Goal: Task Accomplishment & Management: Complete application form

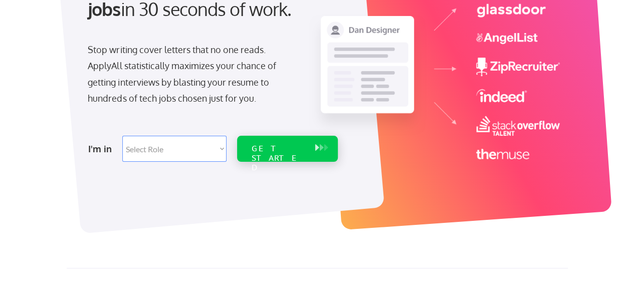
scroll to position [144, 0]
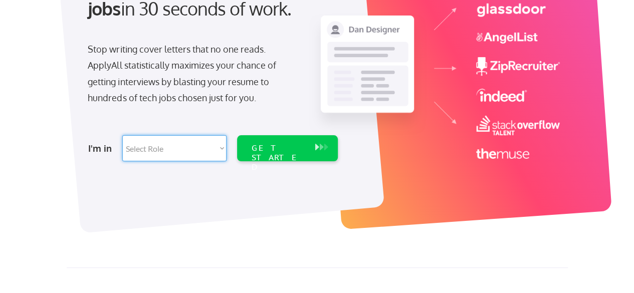
click at [167, 154] on select "Select Role Software Engineering Product Management Customer Success Sales UI/U…" at bounding box center [174, 148] width 104 height 26
select select ""engineering""
click at [122, 135] on select "Select Role Software Engineering Product Management Customer Success Sales UI/U…" at bounding box center [174, 148] width 104 height 26
select select ""engineering""
click at [263, 145] on div "GET STARTED" at bounding box center [278, 157] width 54 height 29
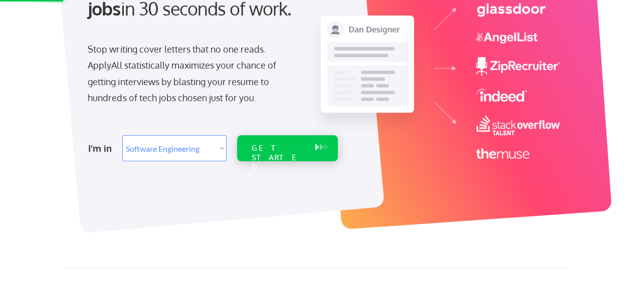
scroll to position [0, 0]
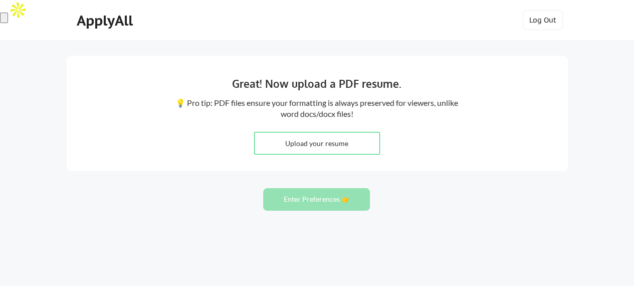
click at [326, 148] on input "file" at bounding box center [317, 143] width 125 height 22
type input "C:\fakepath\Muhammad-Rasheed-Resume.pdf"
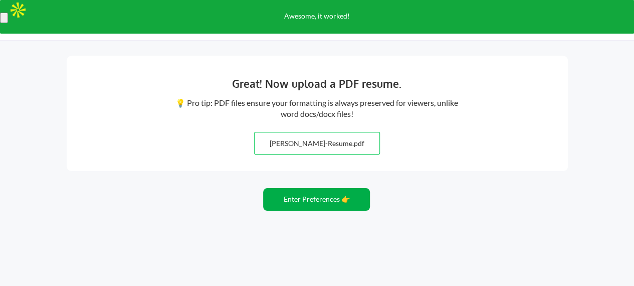
click at [302, 196] on button "Enter Preferences 👉" at bounding box center [316, 199] width 107 height 23
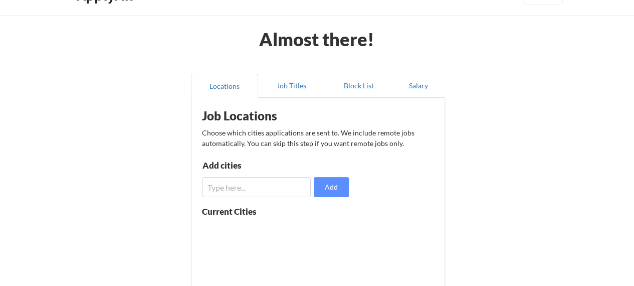
scroll to position [20, 0]
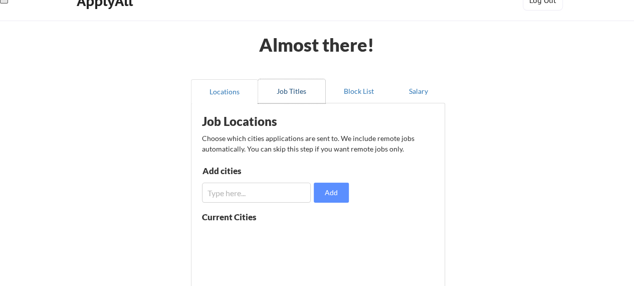
click at [290, 83] on button "Job Titles" at bounding box center [291, 91] width 67 height 24
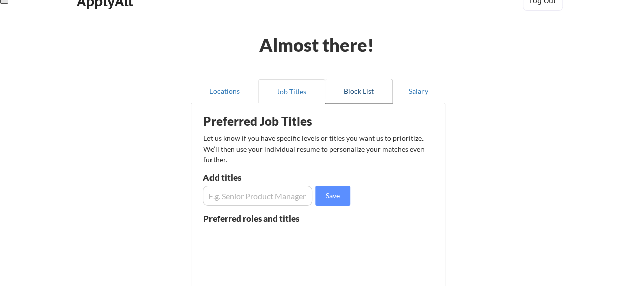
click at [367, 89] on button "Block List" at bounding box center [358, 91] width 67 height 24
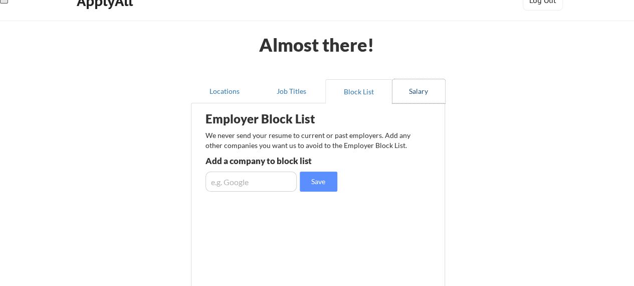
click at [424, 96] on button "Salary" at bounding box center [419, 91] width 53 height 24
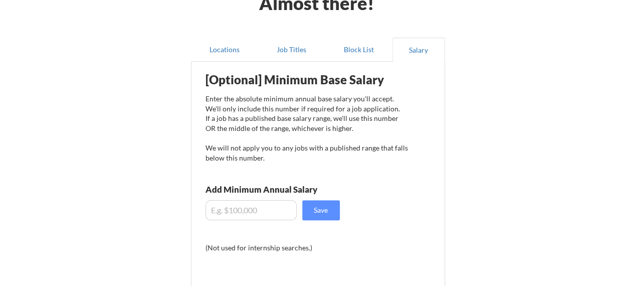
scroll to position [67, 0]
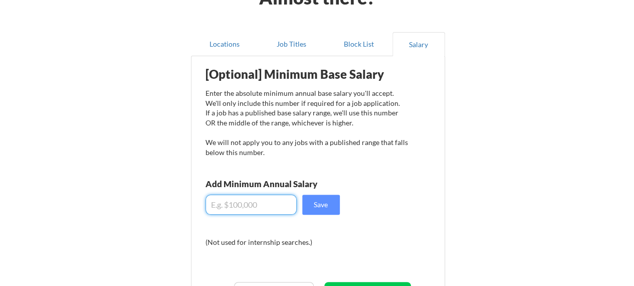
click at [254, 203] on input "input" at bounding box center [251, 205] width 91 height 20
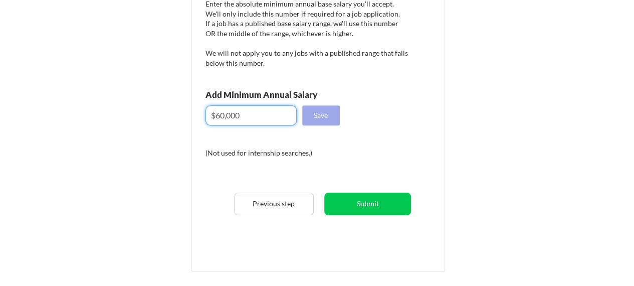
scroll to position [160, 0]
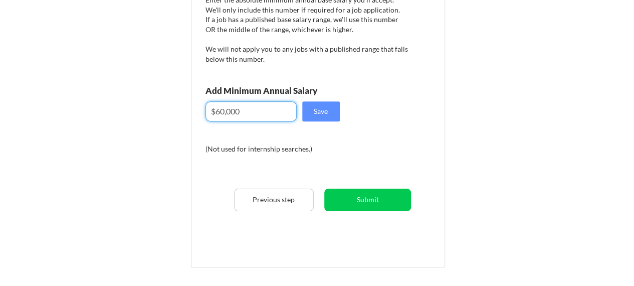
type input "$60,000"
click at [322, 121] on div "[Optional] Minimum Base Salary Enter the absolute minimum annual base salary yo…" at bounding box center [321, 111] width 248 height 287
click at [324, 111] on button "Save" at bounding box center [321, 111] width 38 height 20
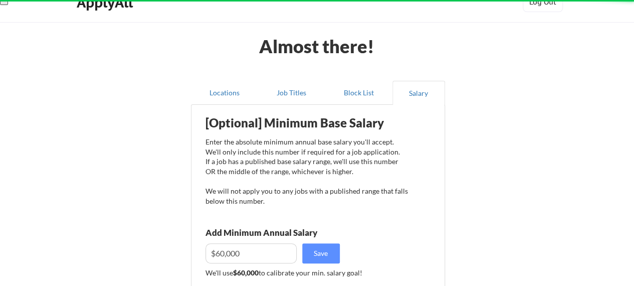
scroll to position [13, 0]
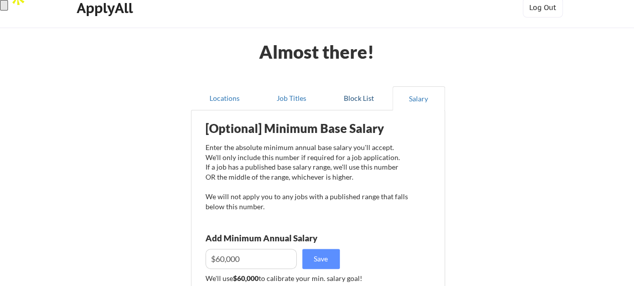
click at [352, 96] on button "Block List" at bounding box center [358, 98] width 67 height 24
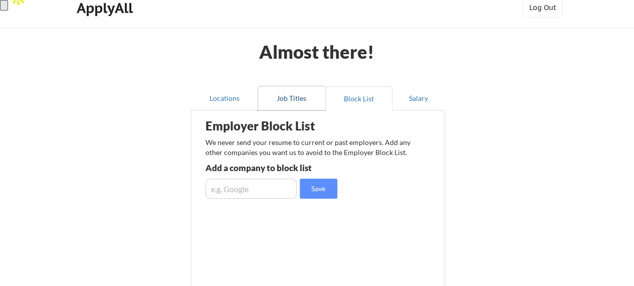
click at [294, 96] on button "Job Titles" at bounding box center [291, 98] width 67 height 24
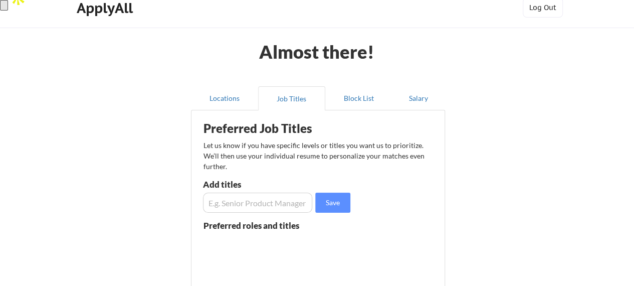
scroll to position [43, 0]
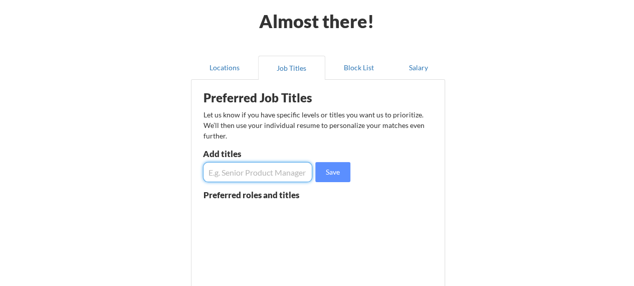
click at [266, 162] on input "input" at bounding box center [258, 172] width 110 height 20
type input "Full stack developer, Front end engineer, React native developer"
click at [327, 172] on button "Save" at bounding box center [332, 172] width 35 height 20
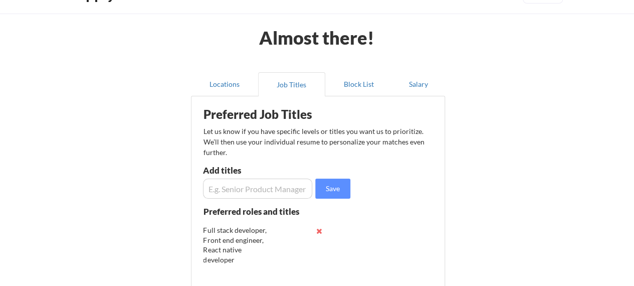
scroll to position [26, 0]
click at [223, 78] on button "Locations" at bounding box center [224, 85] width 67 height 24
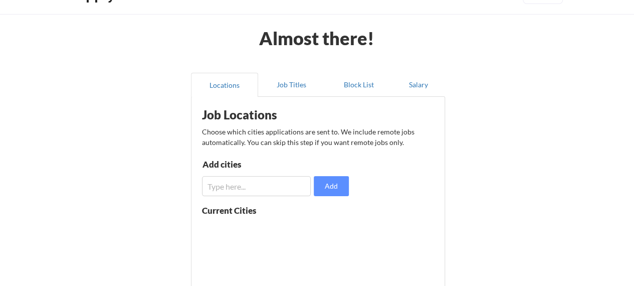
scroll to position [65, 0]
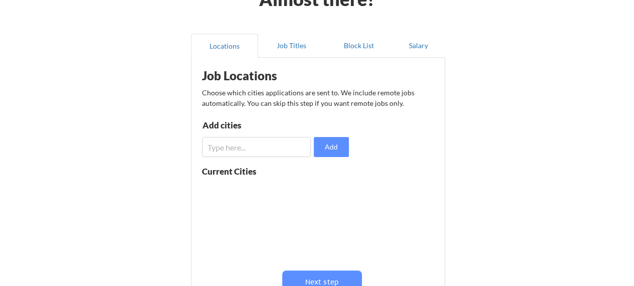
click at [283, 145] on input "input" at bounding box center [256, 147] width 109 height 20
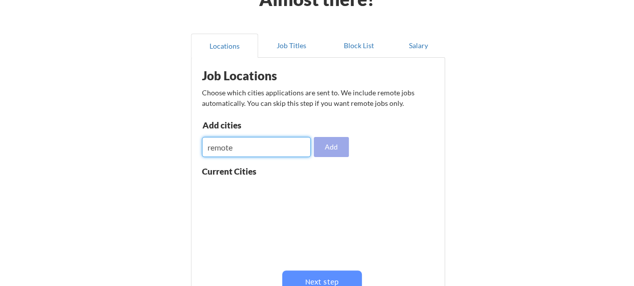
type input "remote"
click at [325, 145] on button "Add" at bounding box center [331, 147] width 35 height 20
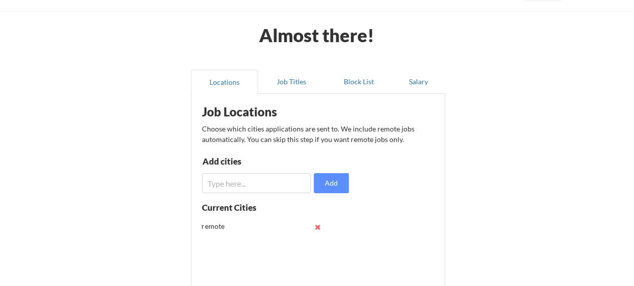
scroll to position [0, 0]
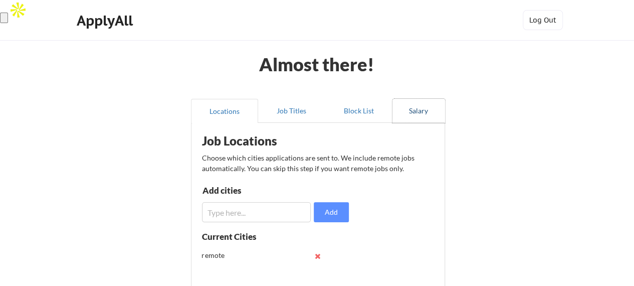
click at [410, 113] on button "Salary" at bounding box center [419, 111] width 53 height 24
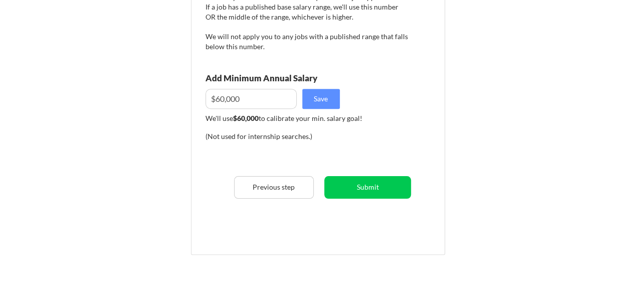
scroll to position [182, 0]
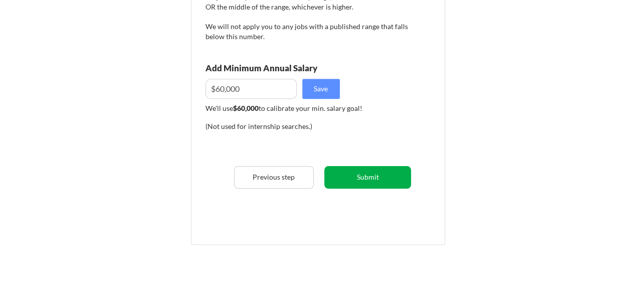
click at [367, 174] on button "Submit" at bounding box center [367, 177] width 87 height 23
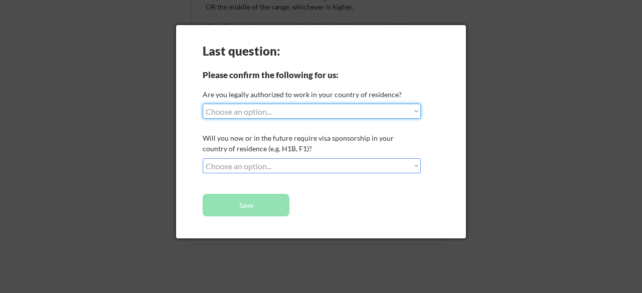
click at [374, 114] on select "Choose an option... Yes, I am a US Citizen Yes, I am a Canadian Citizen Yes, I …" at bounding box center [312, 111] width 218 height 15
select select ""no__i_am_not__yet__authorized""
click at [203, 104] on select "Choose an option... Yes, I am a US Citizen Yes, I am a Canadian Citizen Yes, I …" at bounding box center [312, 111] width 218 height 15
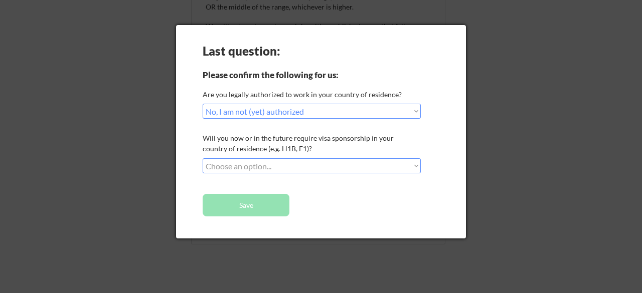
click at [385, 162] on select "Choose an option... No, I will not need sponsorship Yes, I will need sponsorship" at bounding box center [312, 165] width 218 height 15
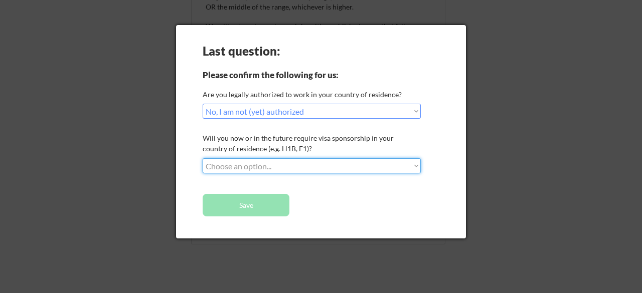
click at [536, 93] on div at bounding box center [321, 146] width 642 height 293
